Goal: Information Seeking & Learning: Learn about a topic

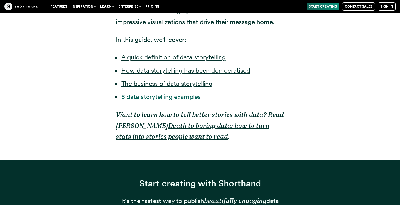
scroll to position [421, 0]
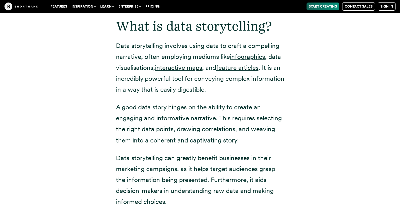
click at [139, 45] on p "Data storytelling involves using data to craft a compelling narrative, often em…" at bounding box center [200, 67] width 168 height 55
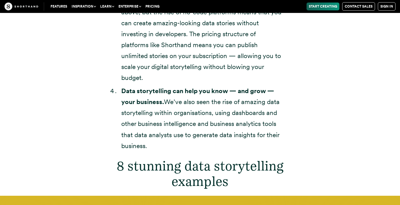
scroll to position [1843, 0]
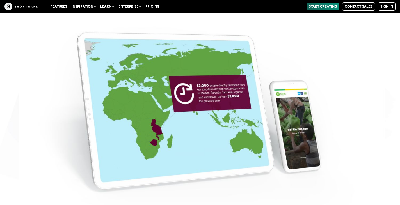
scroll to position [2920, 0]
